Goal: Information Seeking & Learning: Learn about a topic

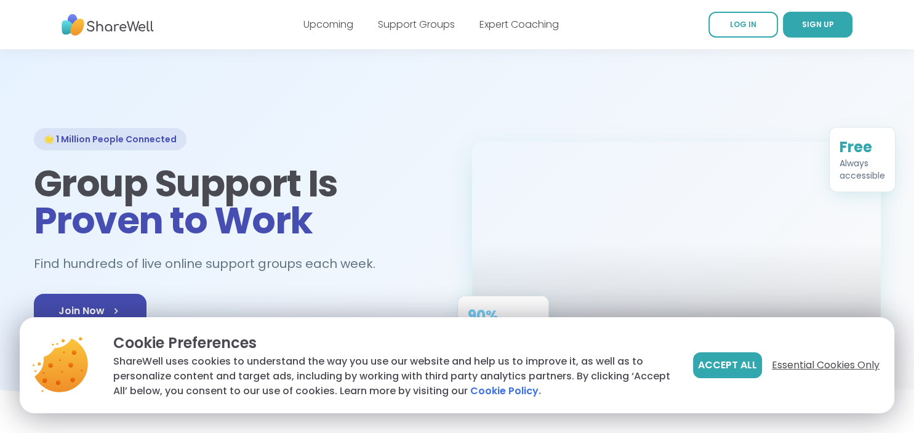
click at [828, 363] on span "Essential Cookies Only" at bounding box center [826, 365] width 108 height 15
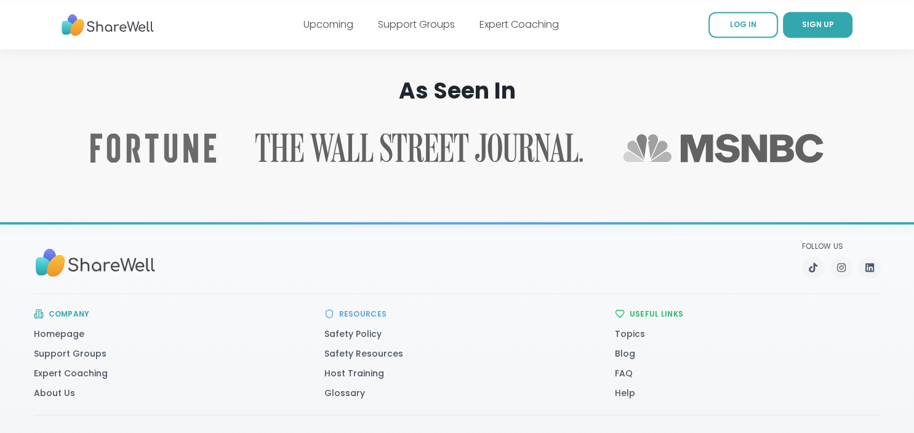
scroll to position [2017, 0]
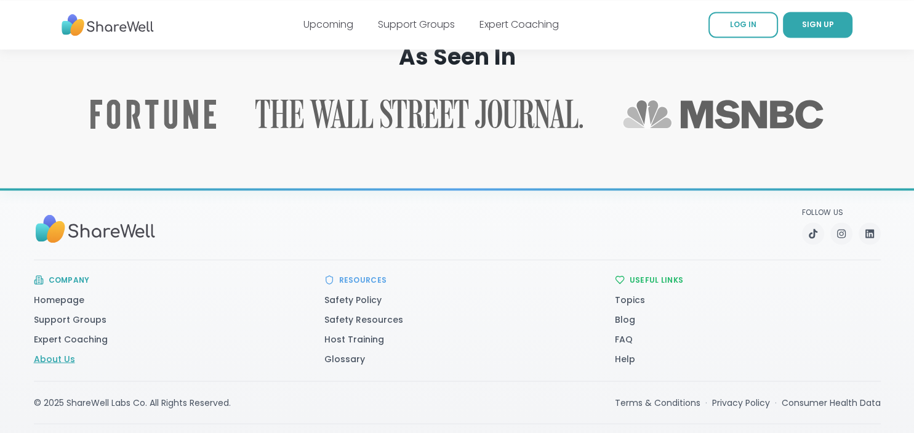
click at [55, 352] on link "About Us" at bounding box center [54, 358] width 41 height 12
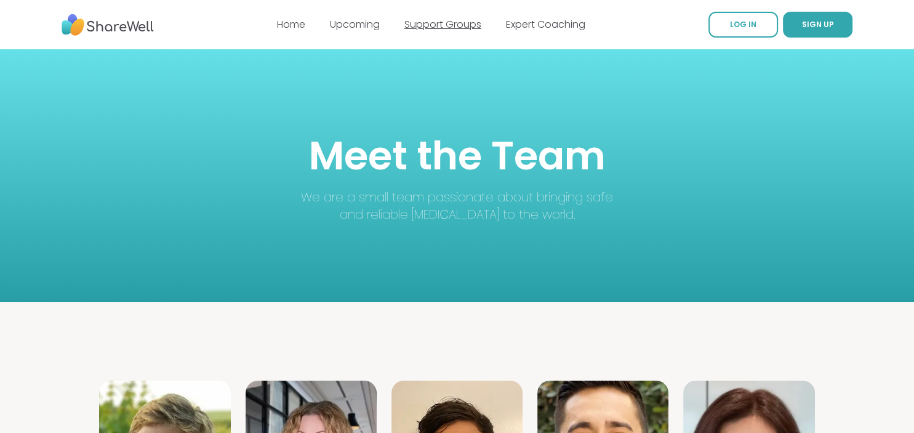
click at [433, 25] on link "Support Groups" at bounding box center [442, 24] width 77 height 14
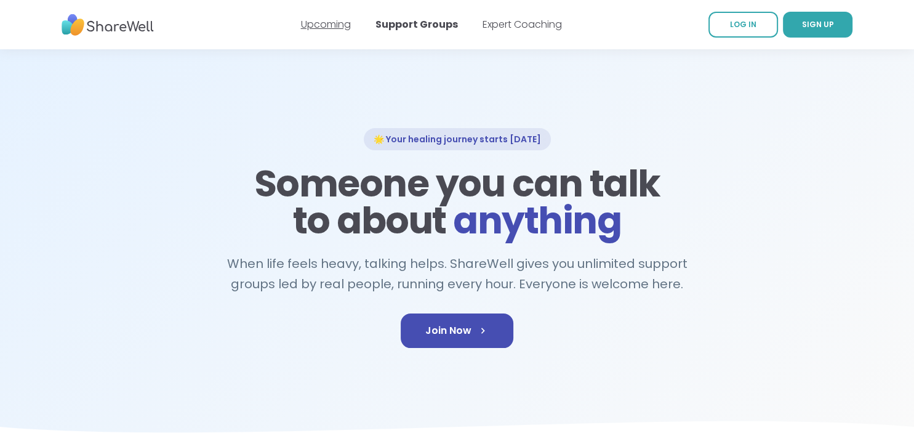
click at [330, 23] on link "Upcoming" at bounding box center [326, 24] width 50 height 14
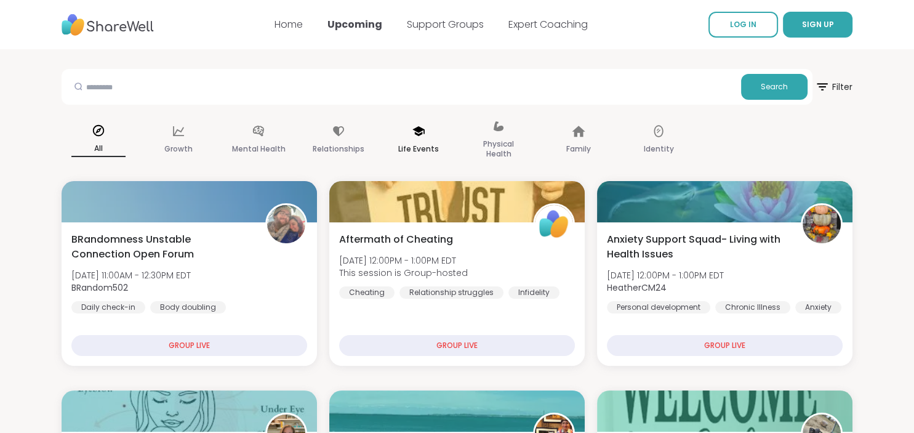
click at [410, 137] on div "Life Events" at bounding box center [419, 141] width 74 height 62
